Goal: Transaction & Acquisition: Purchase product/service

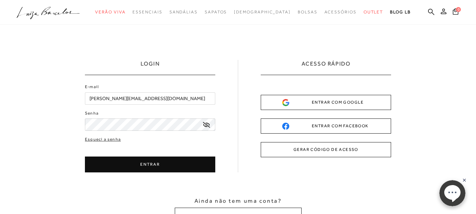
click at [158, 164] on button "ENTRAR" at bounding box center [150, 165] width 130 height 16
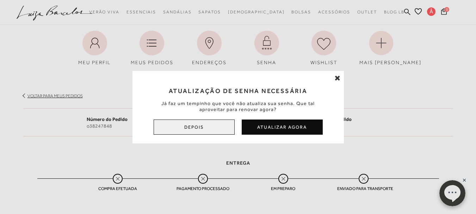
click at [222, 126] on button "Depois" at bounding box center [194, 126] width 81 height 15
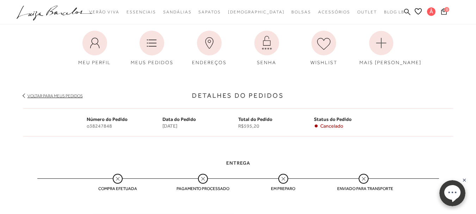
click at [114, 177] on icon at bounding box center [117, 178] width 9 height 9
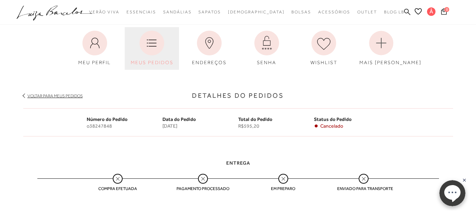
click at [156, 49] on icon at bounding box center [152, 43] width 25 height 25
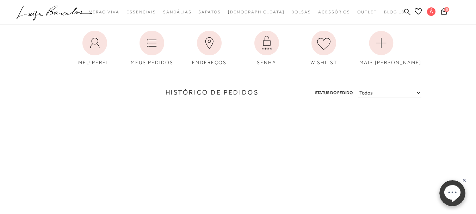
click at [418, 95] on select "Todos Aguardando Pagamento Em Processamento Entregue Cancelado" at bounding box center [389, 93] width 63 height 10
select select
click at [358, 88] on select "Todos Aguardando Pagamento Em Processamento Entregue Cancelado" at bounding box center [389, 93] width 63 height 10
click at [246, 95] on h3 "Histórico de Pedidos" at bounding box center [141, 93] width 236 height 10
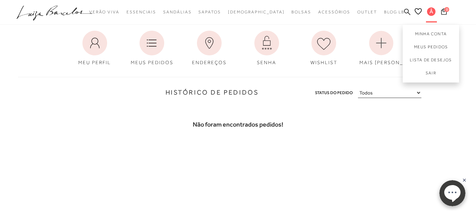
click at [431, 12] on span "Â" at bounding box center [431, 11] width 8 height 8
click at [447, 13] on button "0" at bounding box center [444, 13] width 10 height 10
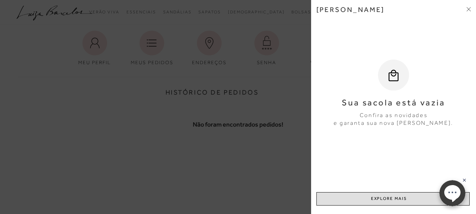
click at [388, 196] on link "EXPLORE MAIS" at bounding box center [393, 198] width 153 height 13
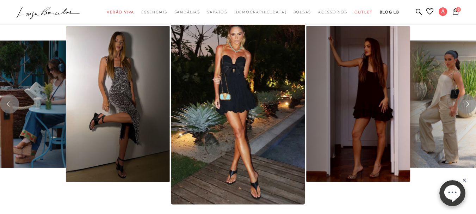
scroll to position [1385, 0]
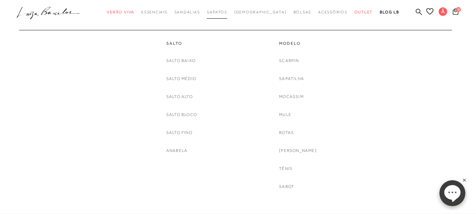
click at [227, 11] on span "Sapatos" at bounding box center [217, 12] width 20 height 4
click at [179, 150] on link "Anabela" at bounding box center [176, 150] width 21 height 7
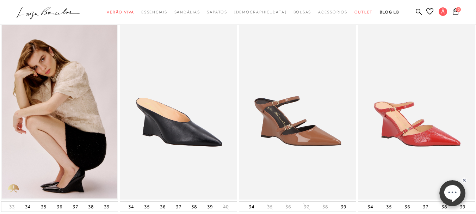
scroll to position [281, 0]
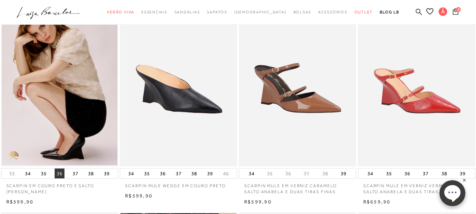
click at [60, 174] on button "36" at bounding box center [60, 173] width 10 height 10
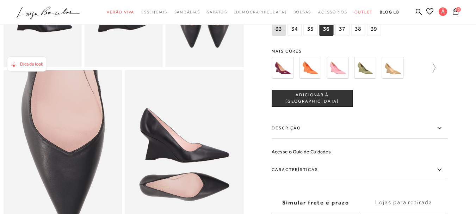
click at [436, 73] on icon at bounding box center [431, 68] width 10 height 10
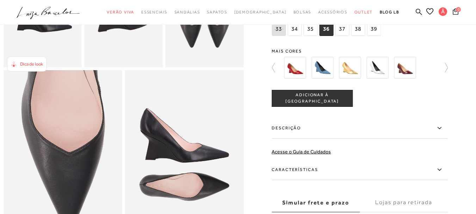
click at [451, 79] on div at bounding box center [238, 8] width 469 height 479
click at [448, 73] on icon at bounding box center [443, 68] width 10 height 10
click at [295, 79] on img at bounding box center [295, 68] width 22 height 22
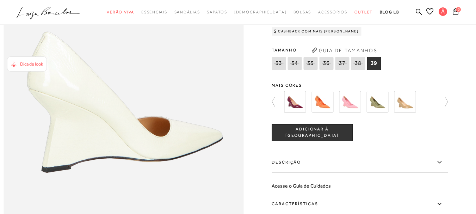
scroll to position [423, 0]
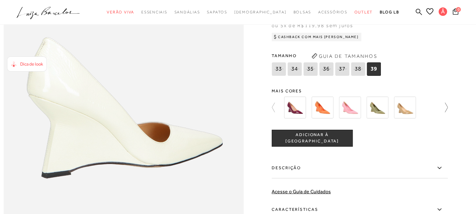
click at [447, 112] on icon at bounding box center [443, 108] width 10 height 10
click at [442, 121] on div at bounding box center [364, 107] width 164 height 26
click at [275, 112] on icon at bounding box center [277, 108] width 10 height 10
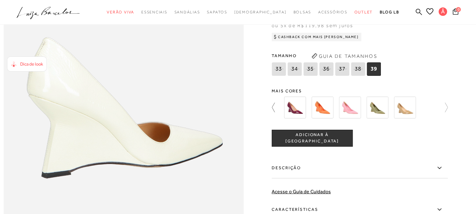
click at [275, 112] on icon at bounding box center [277, 108] width 10 height 10
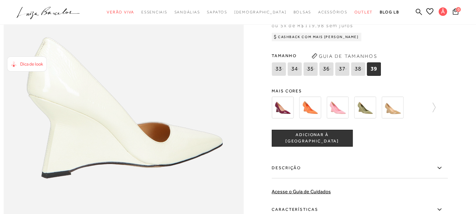
click at [275, 118] on img at bounding box center [283, 108] width 22 height 22
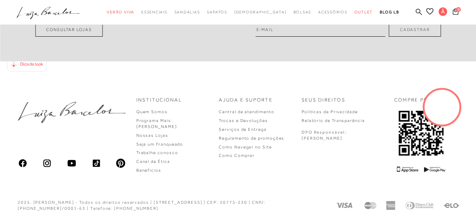
scroll to position [1001, 0]
